Goal: Find specific page/section: Find specific page/section

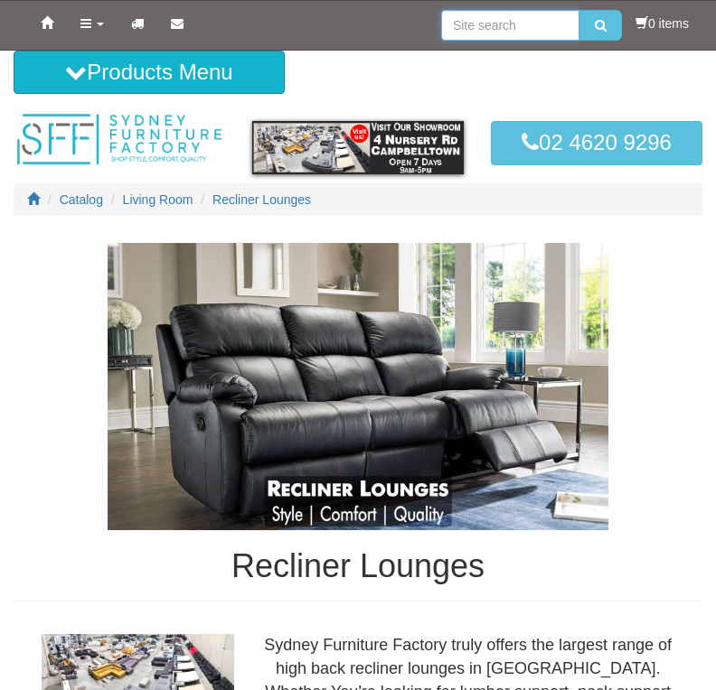
click at [520, 26] on input "search" at bounding box center [510, 25] width 138 height 31
click at [467, 28] on input "search" at bounding box center [510, 25] width 138 height 31
click at [529, 34] on input "search" at bounding box center [510, 25] width 138 height 31
click at [504, 97] on div "Products Menu Living Room back Living Room Lounges Sofas Australian Made Lounge…" at bounding box center [358, 81] width 716 height 61
click at [476, 34] on input "search" at bounding box center [510, 25] width 138 height 31
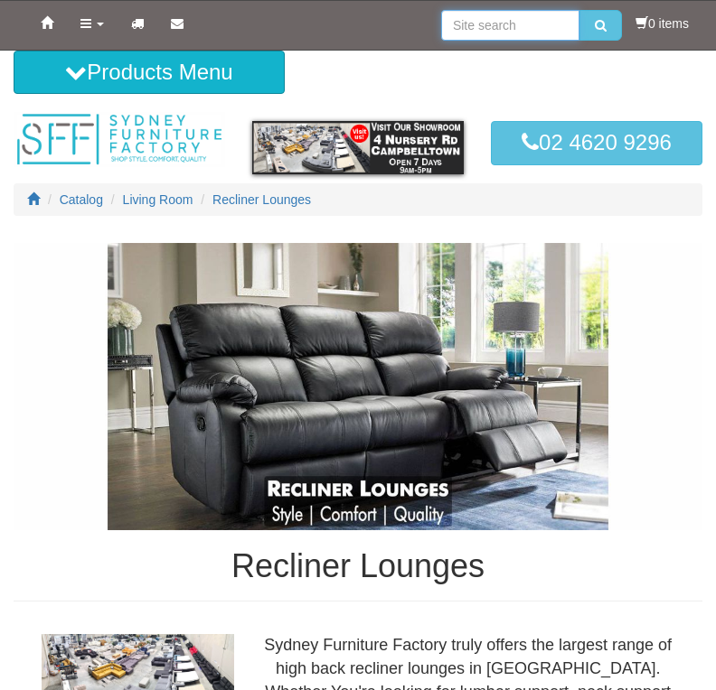
click at [475, 23] on input "search" at bounding box center [510, 25] width 138 height 31
click at [519, 28] on input "search" at bounding box center [510, 25] width 138 height 31
click at [478, 36] on input "search" at bounding box center [510, 25] width 138 height 31
click at [459, 64] on div at bounding box center [358, 72] width 688 height 43
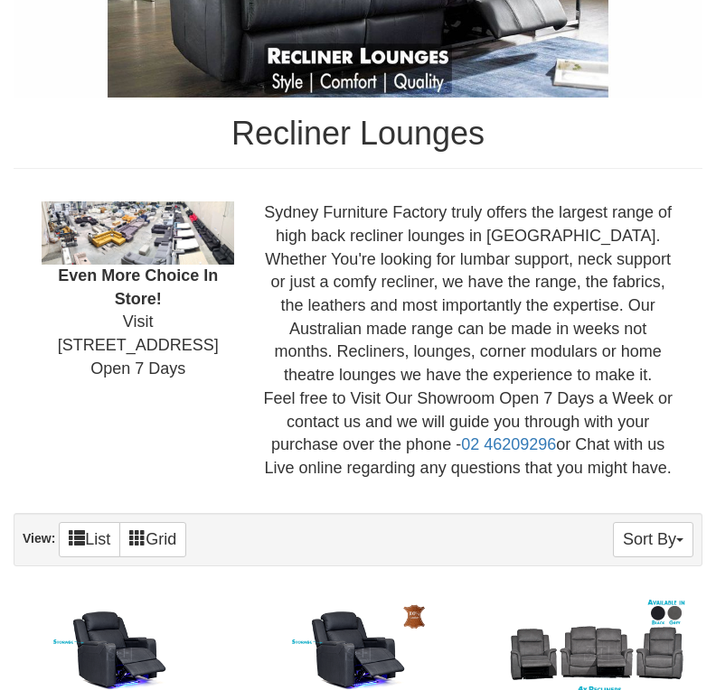
scroll to position [387, 0]
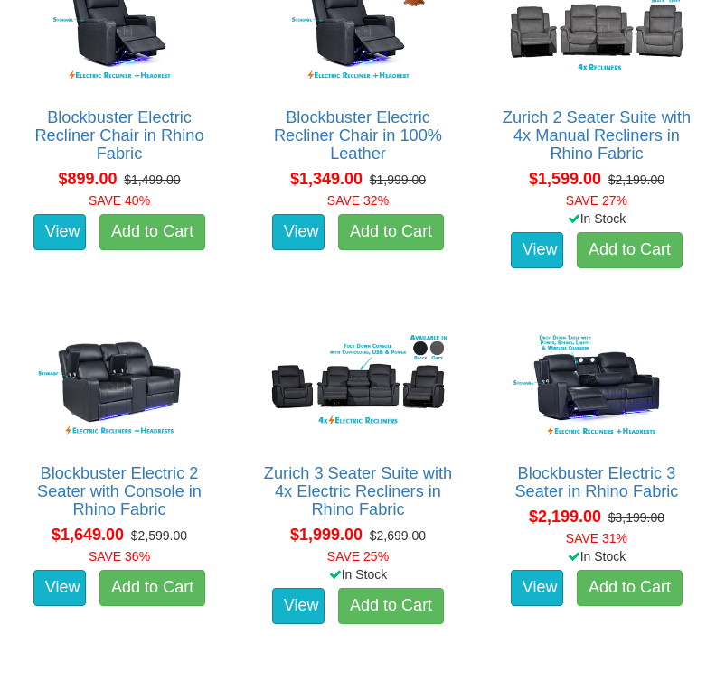
scroll to position [1029, 0]
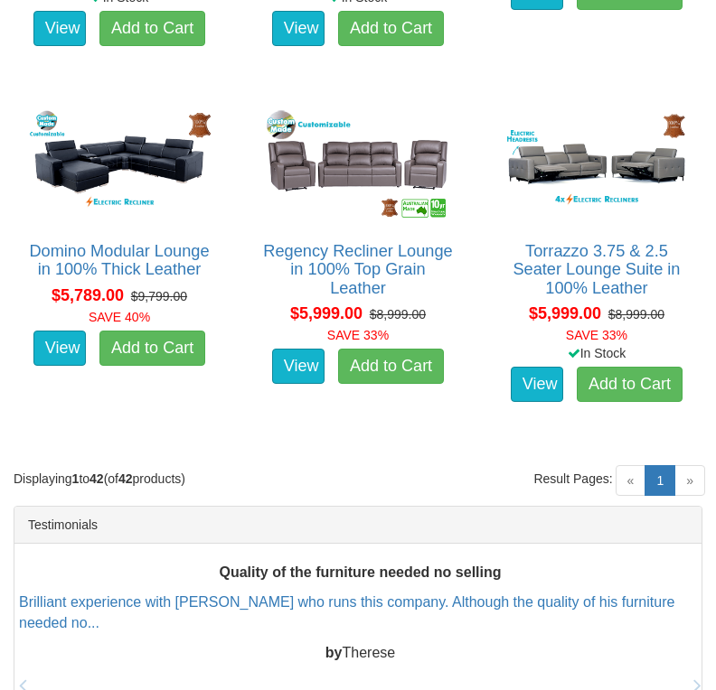
scroll to position [5500, 0]
